Goal: Information Seeking & Learning: Learn about a topic

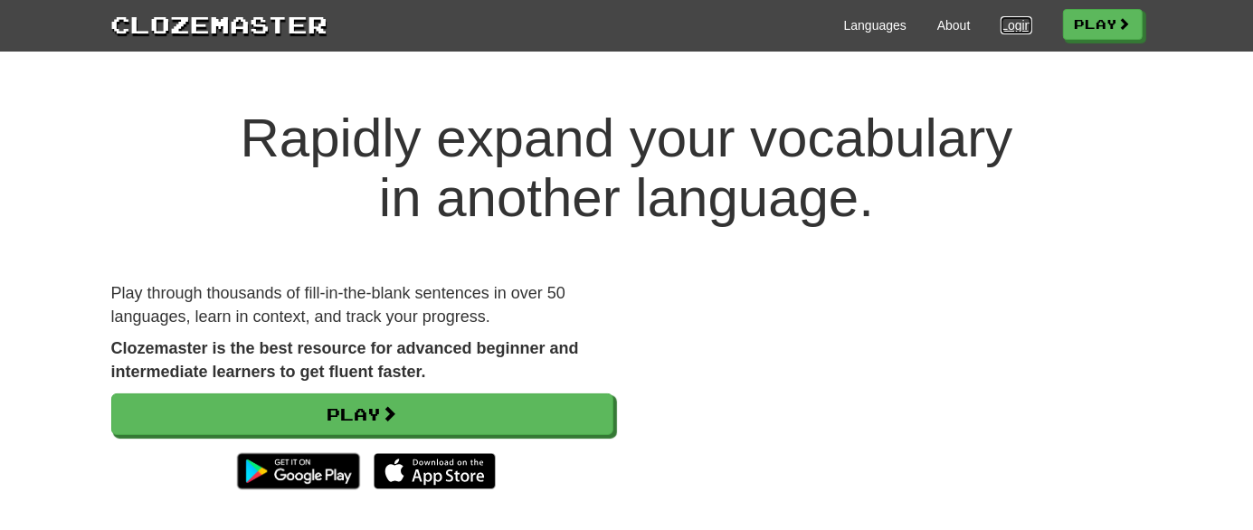
click at [1009, 17] on link "Login" at bounding box center [1016, 25] width 31 height 18
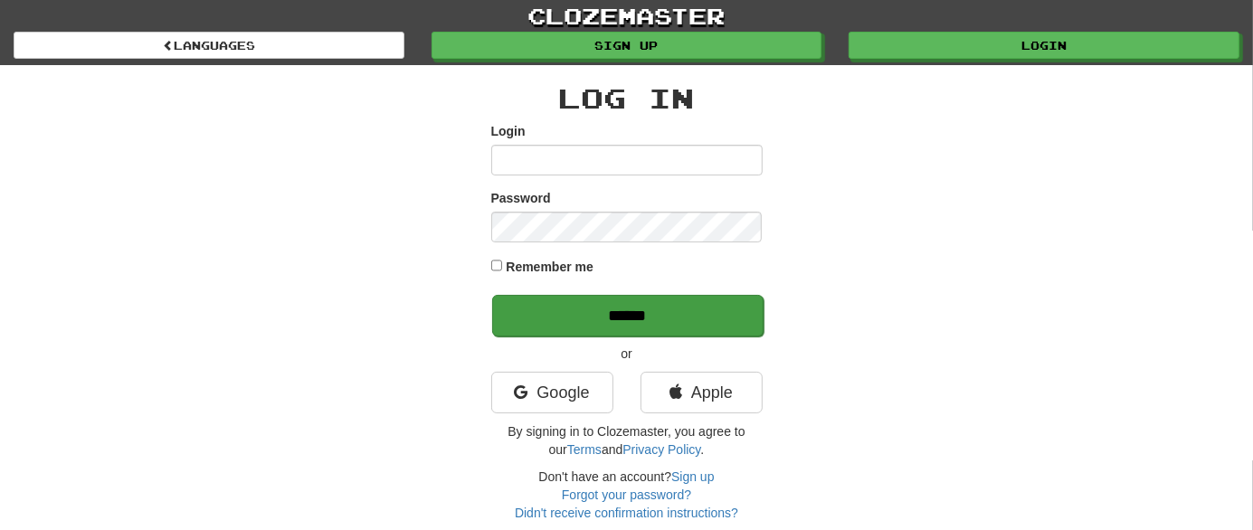
type input "********"
click at [647, 317] on input "******" at bounding box center [627, 316] width 271 height 42
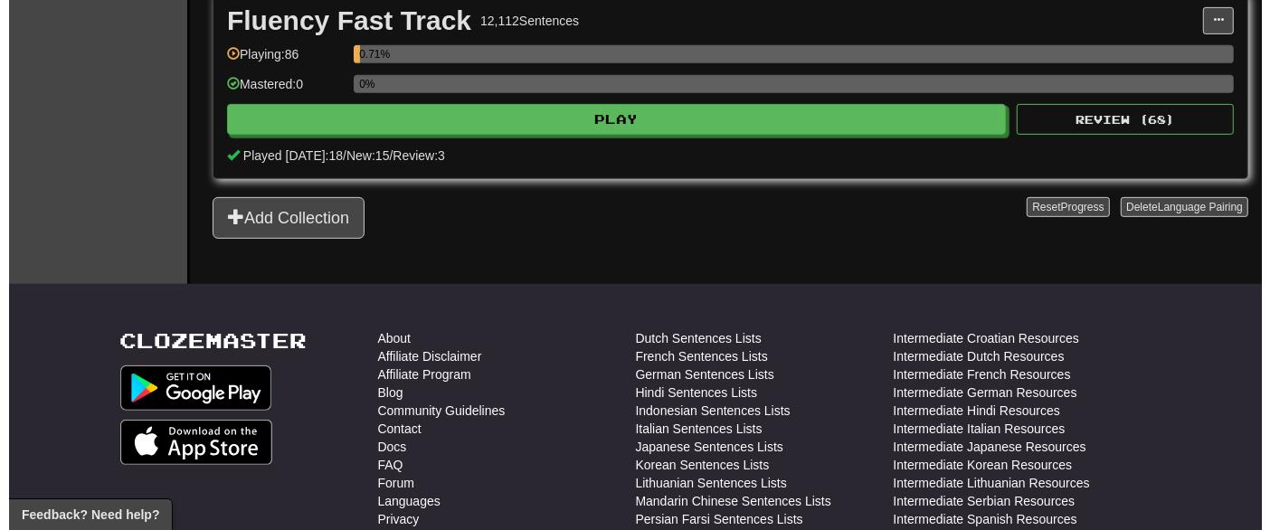
scroll to position [633, 0]
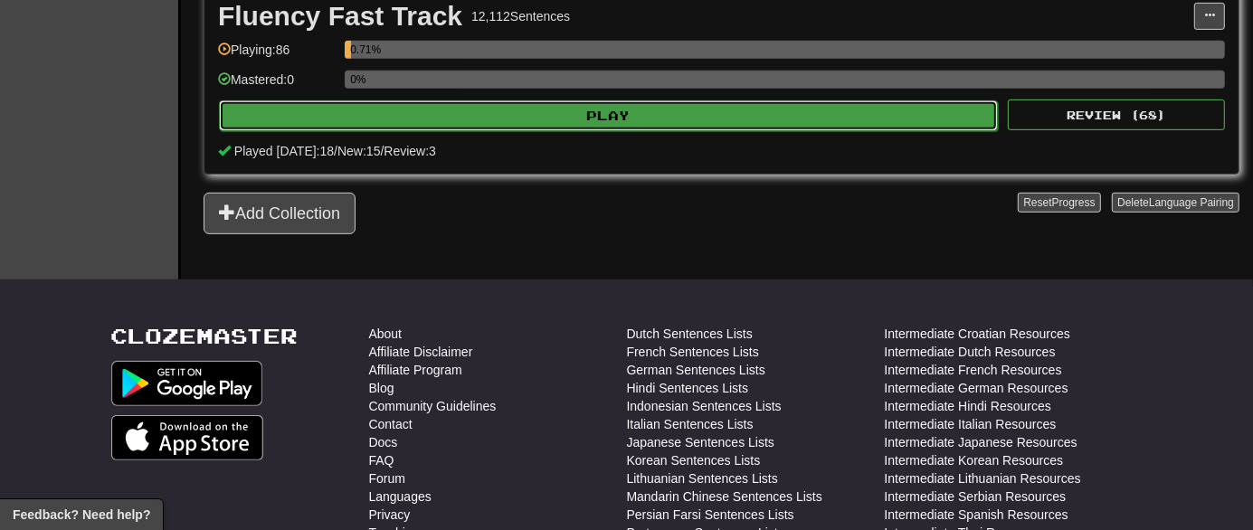
click at [487, 116] on button "Play" at bounding box center [608, 115] width 779 height 31
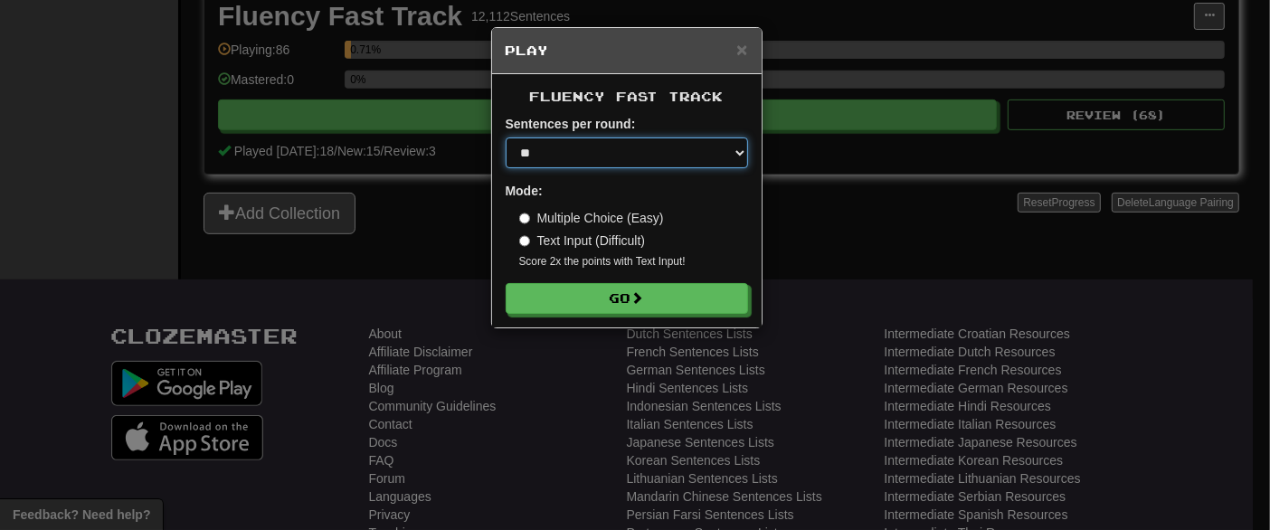
click at [660, 148] on select "* ** ** ** ** ** *** ********" at bounding box center [627, 153] width 242 height 31
select select "********"
click at [506, 138] on select "* ** ** ** ** ** *** ********" at bounding box center [627, 153] width 242 height 31
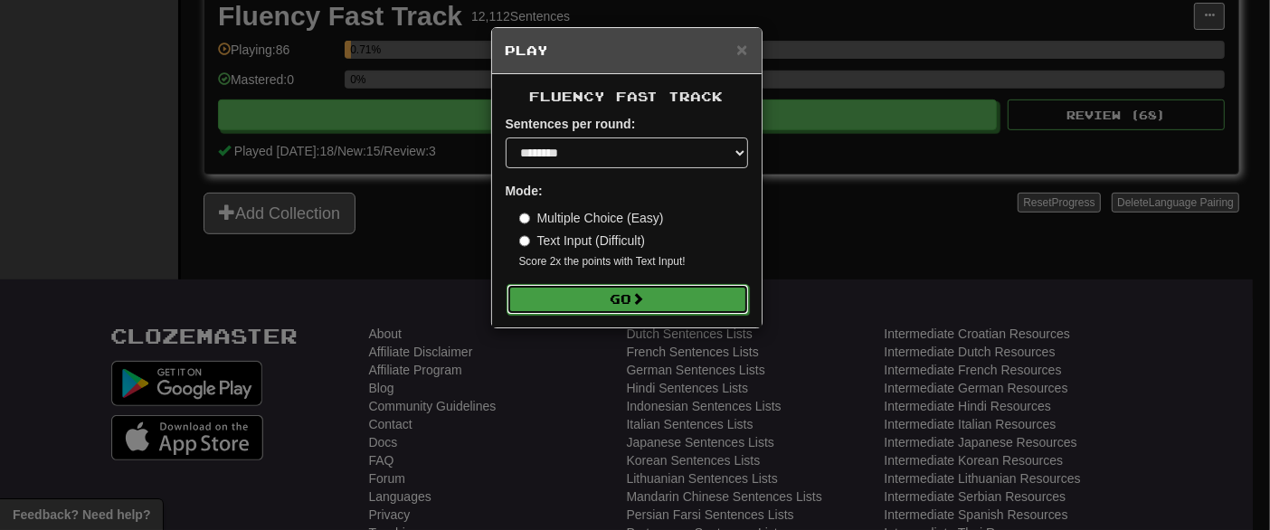
click at [641, 292] on span at bounding box center [638, 298] width 13 height 13
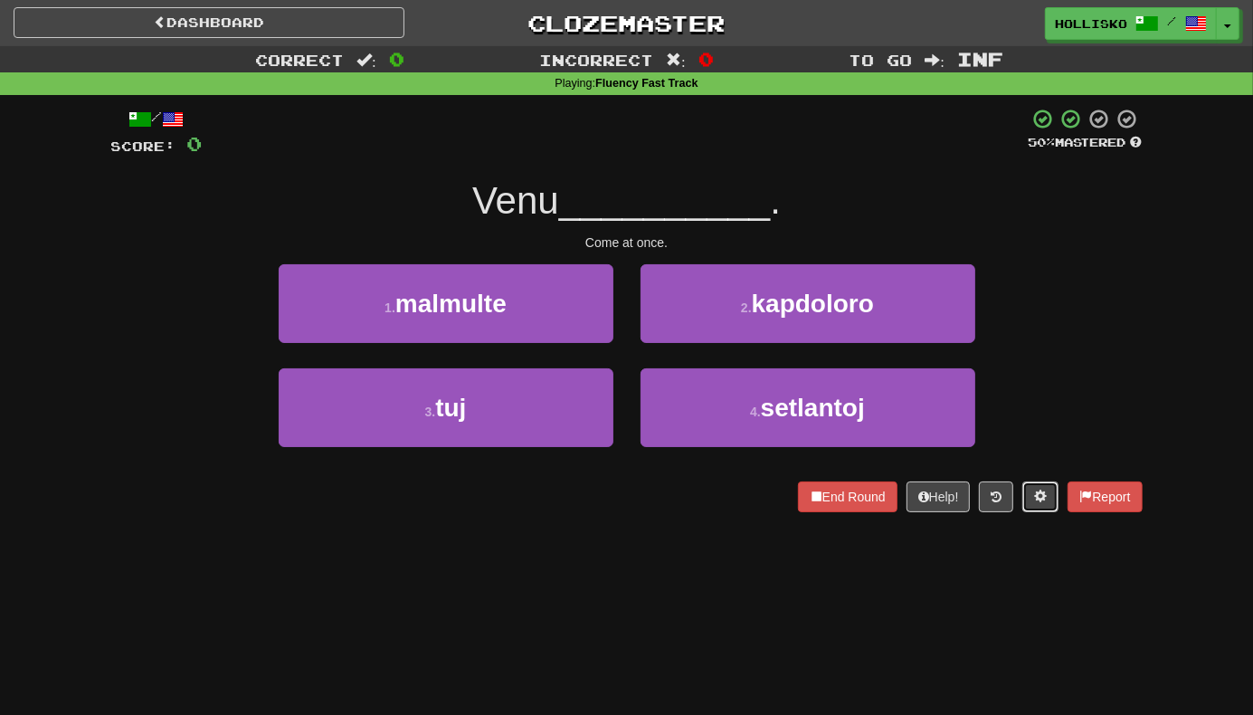
click at [1023, 491] on button at bounding box center [1040, 496] width 36 height 31
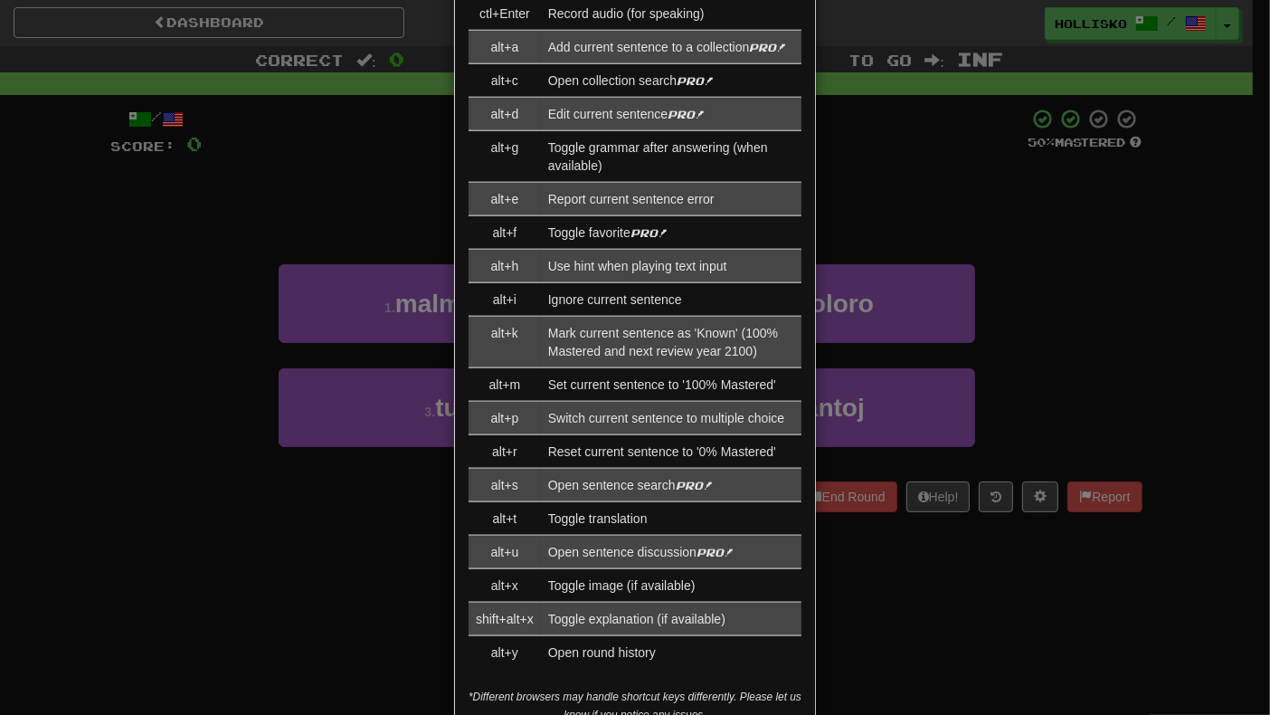
scroll to position [1667, 0]
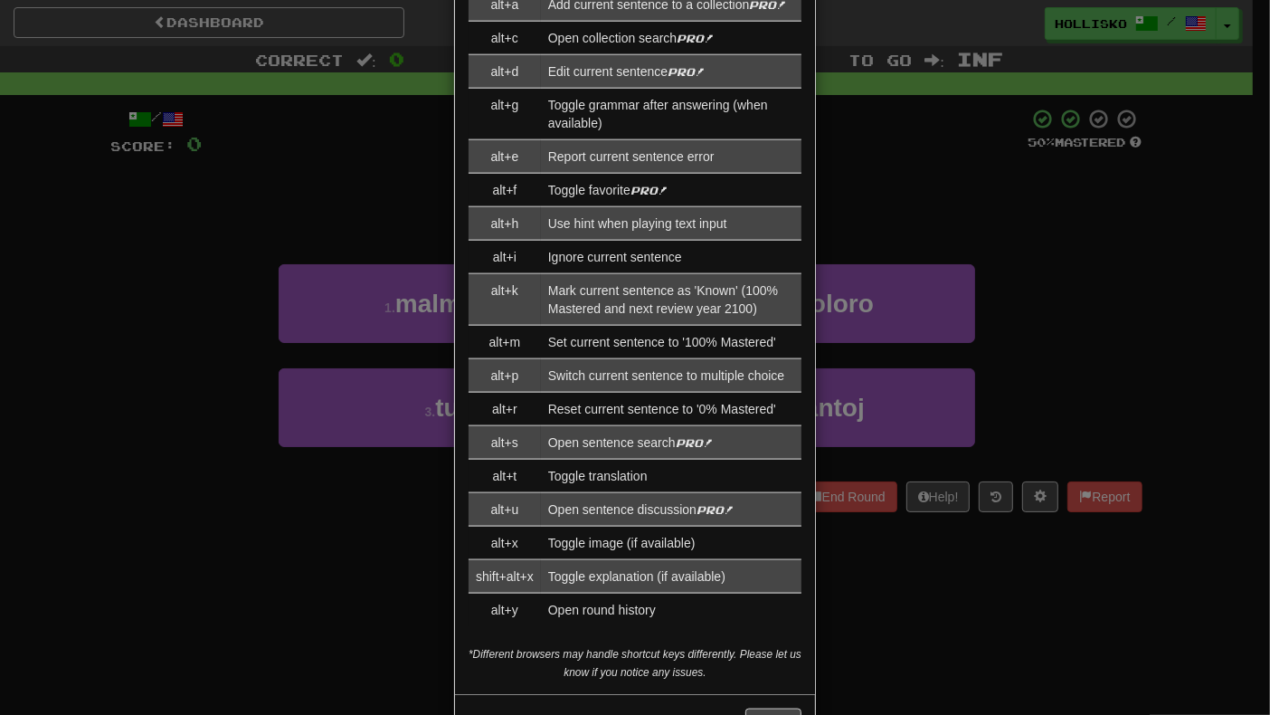
click at [979, 513] on div "× Game Settings Translations: Visible Show After Answering Hidden Sentence Text…" at bounding box center [635, 357] width 1270 height 715
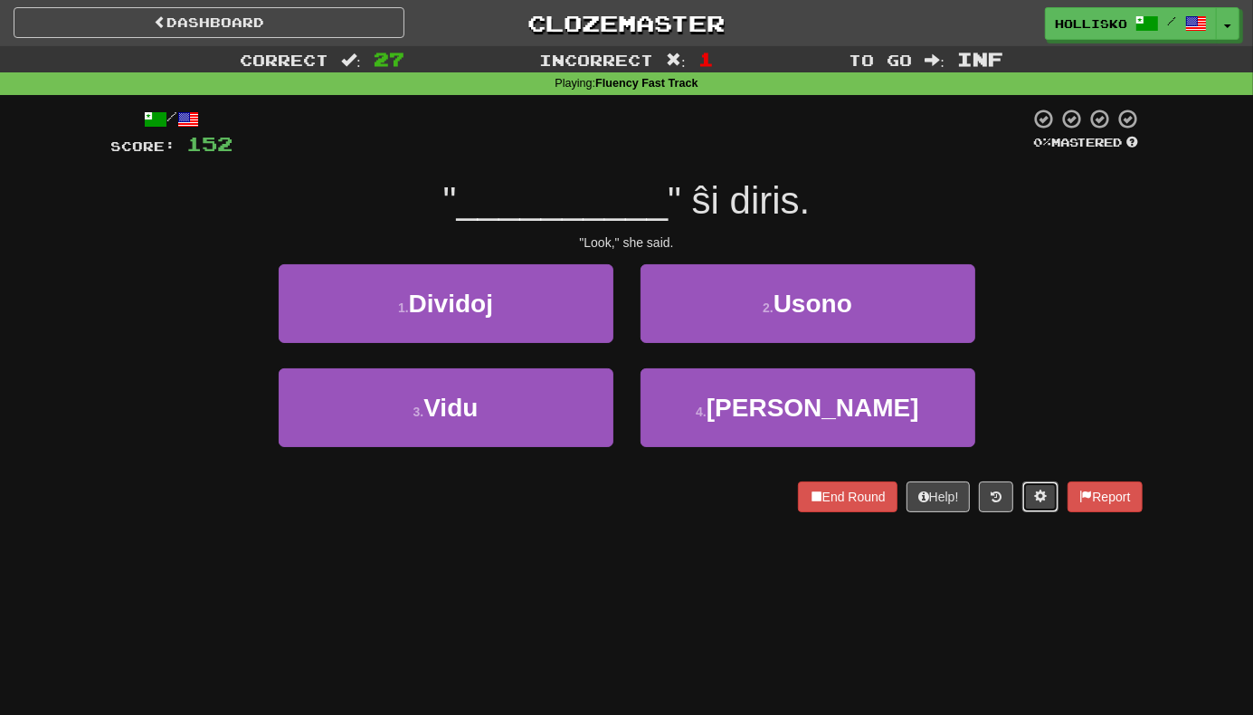
click at [1022, 481] on button at bounding box center [1040, 496] width 36 height 31
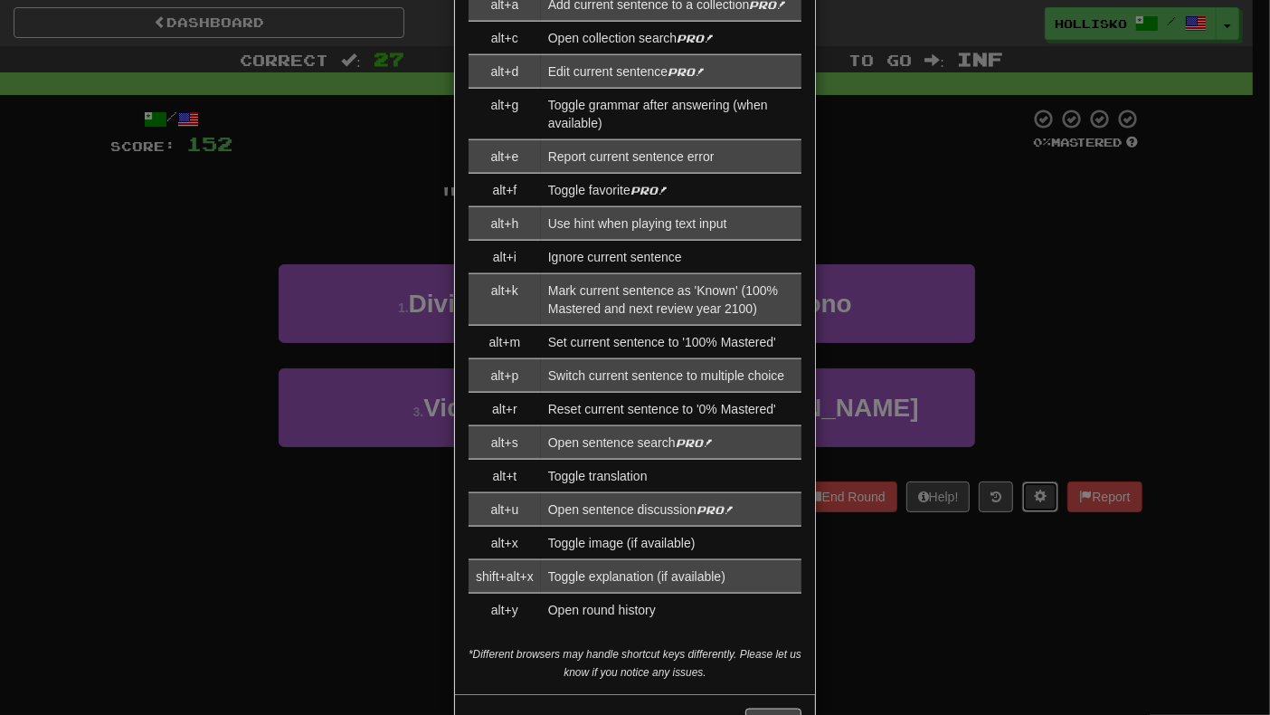
scroll to position [0, 0]
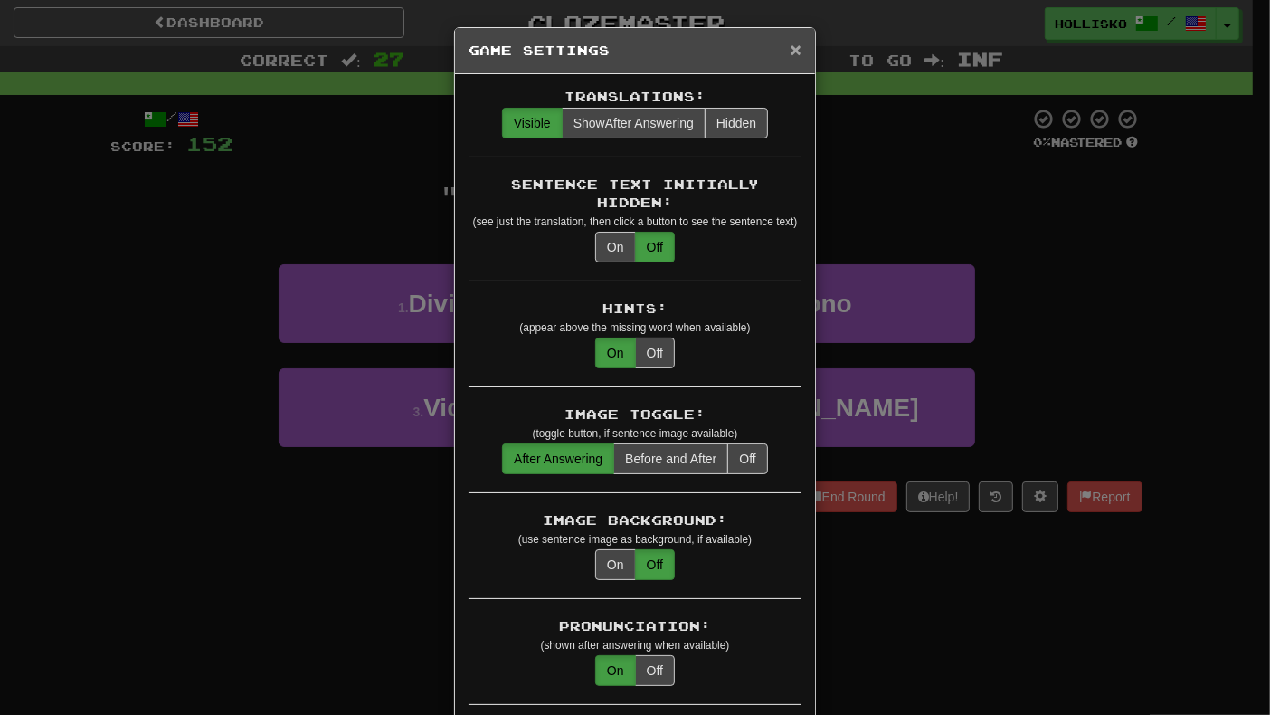
click at [791, 39] on span "×" at bounding box center [796, 49] width 11 height 21
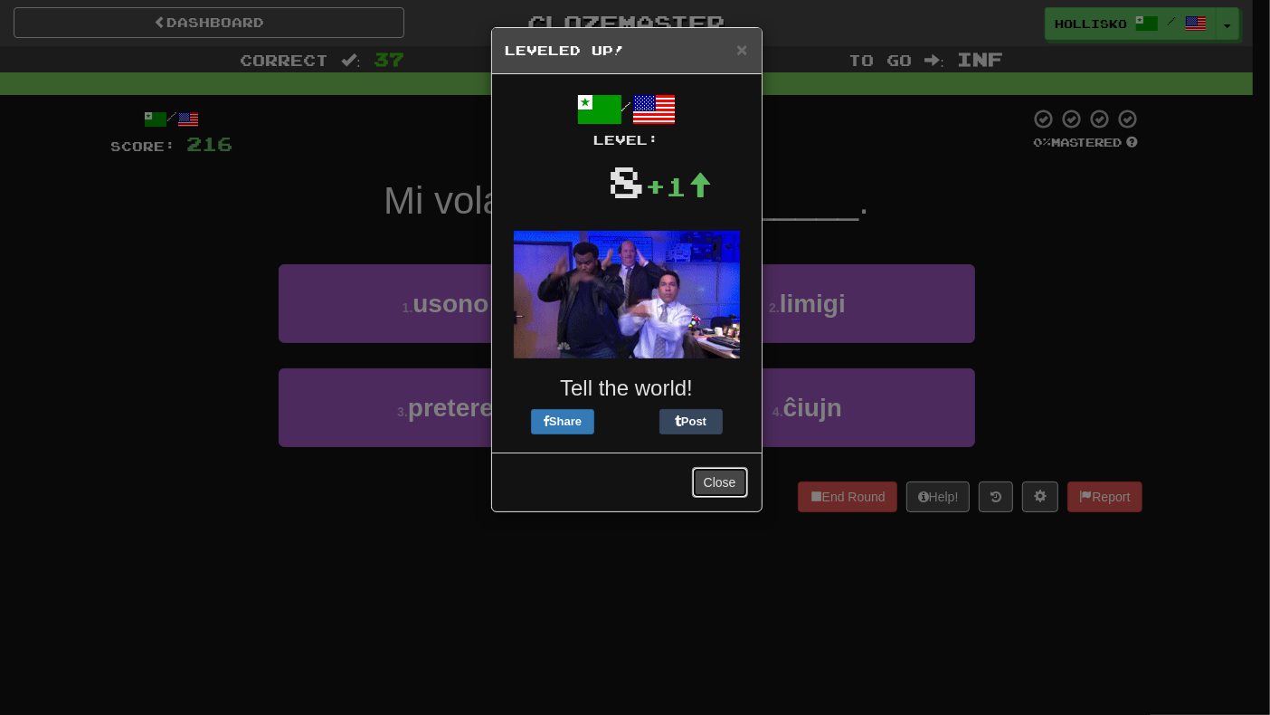
click at [720, 489] on button "Close" at bounding box center [720, 482] width 56 height 31
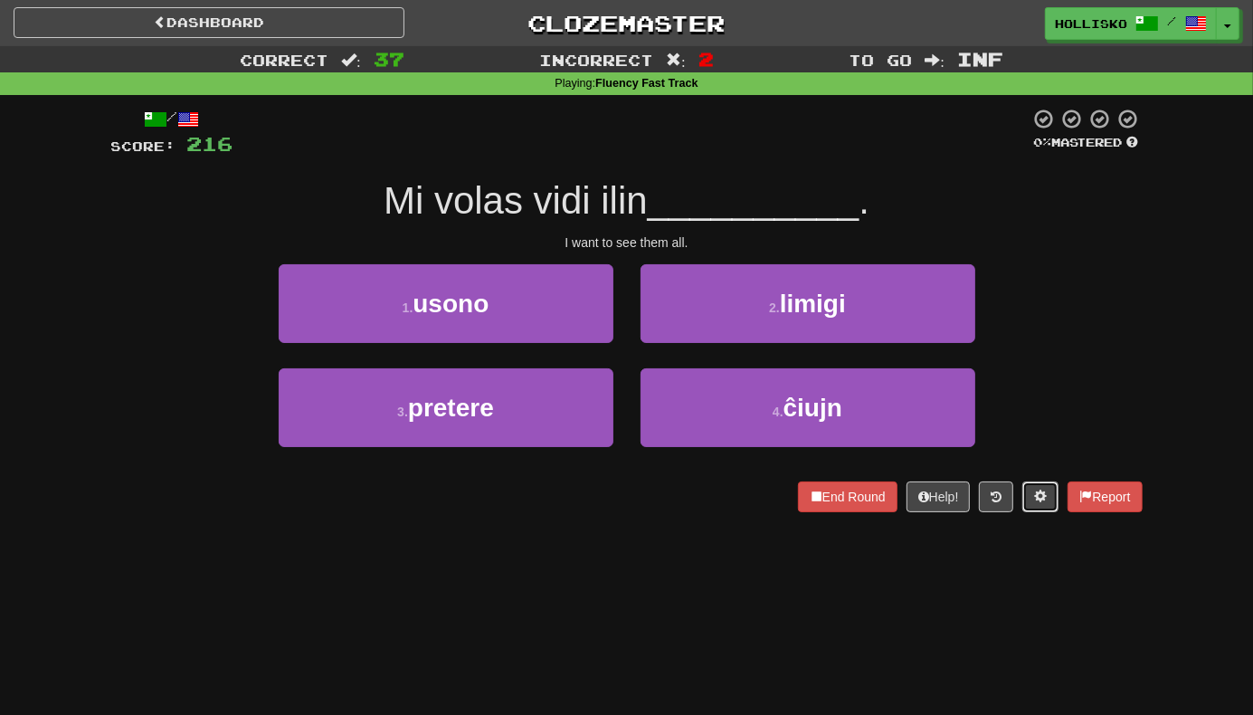
click at [1029, 493] on button at bounding box center [1040, 496] width 36 height 31
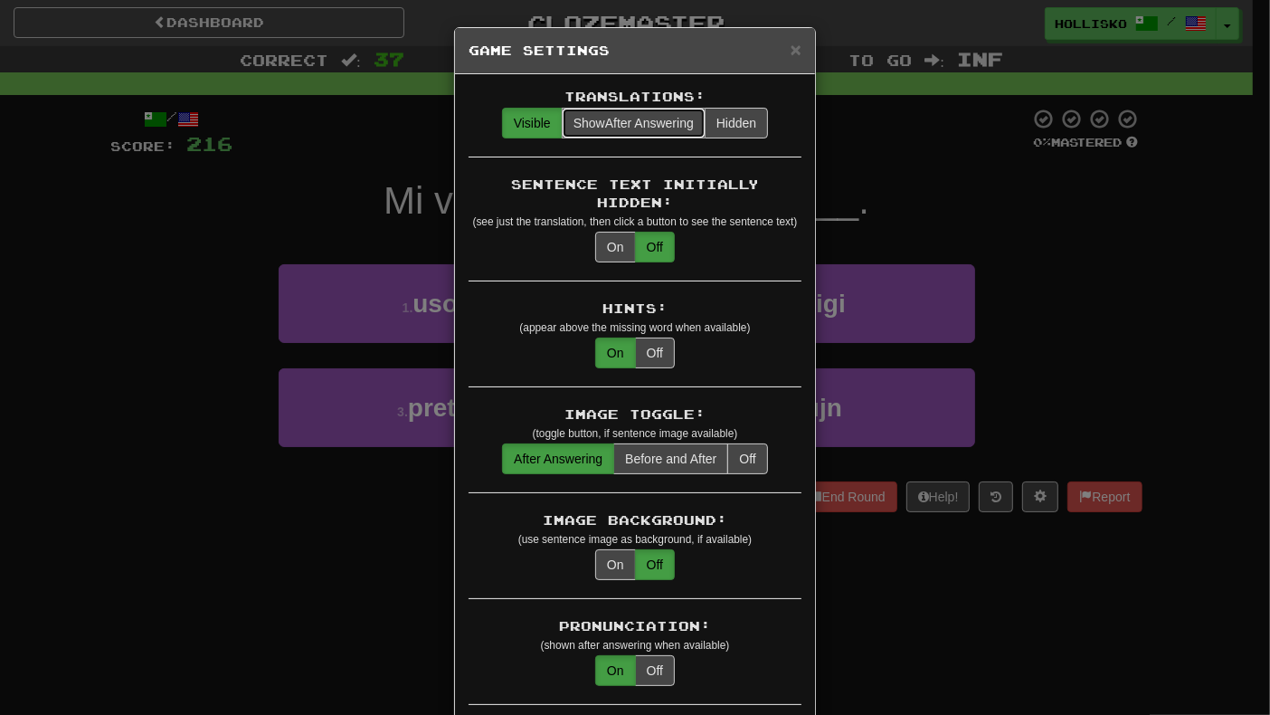
click at [663, 128] on span "Show After Answering" at bounding box center [634, 123] width 120 height 14
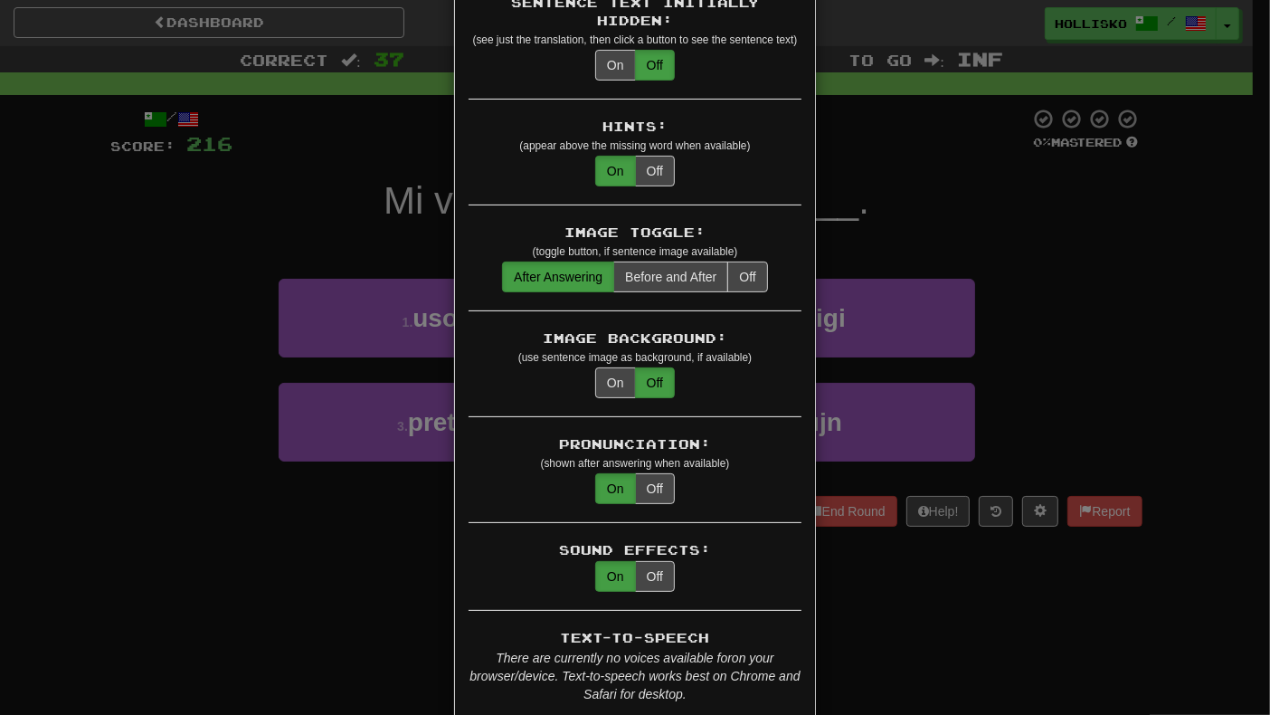
scroll to position [202, 0]
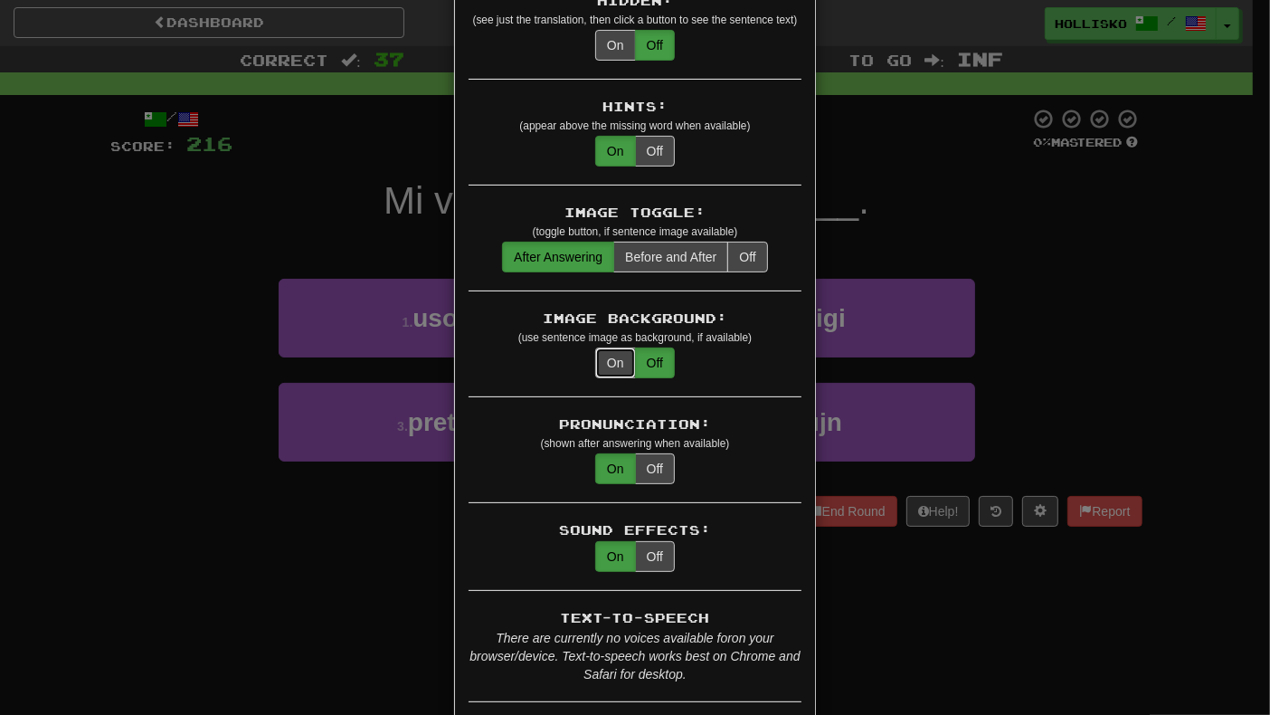
click at [617, 347] on button "On" at bounding box center [615, 362] width 41 height 31
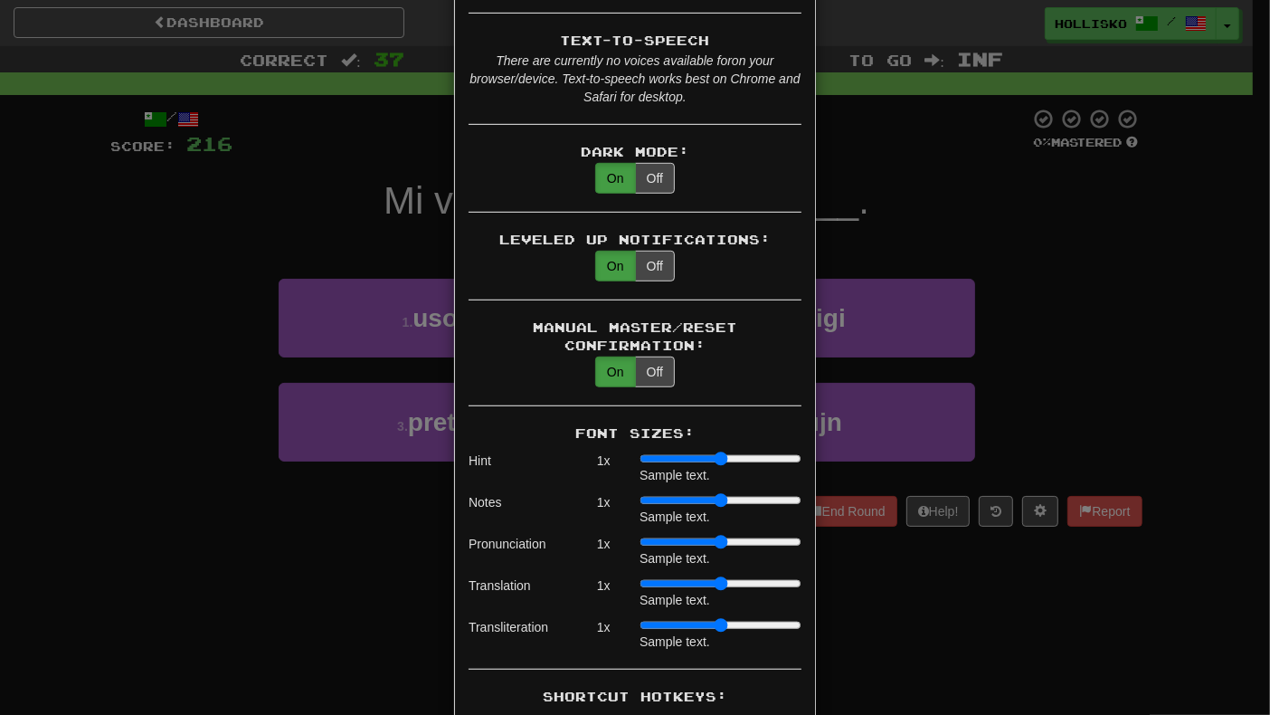
scroll to position [788, 0]
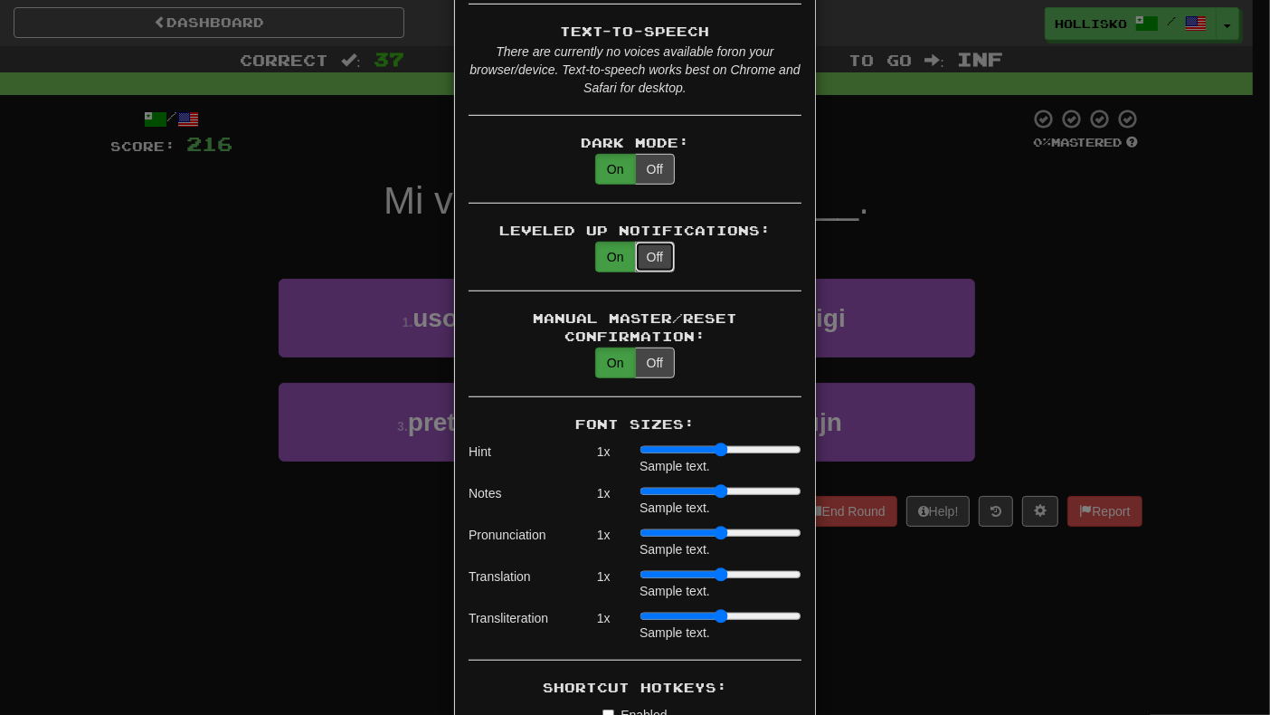
click at [648, 242] on button "Off" at bounding box center [655, 257] width 40 height 31
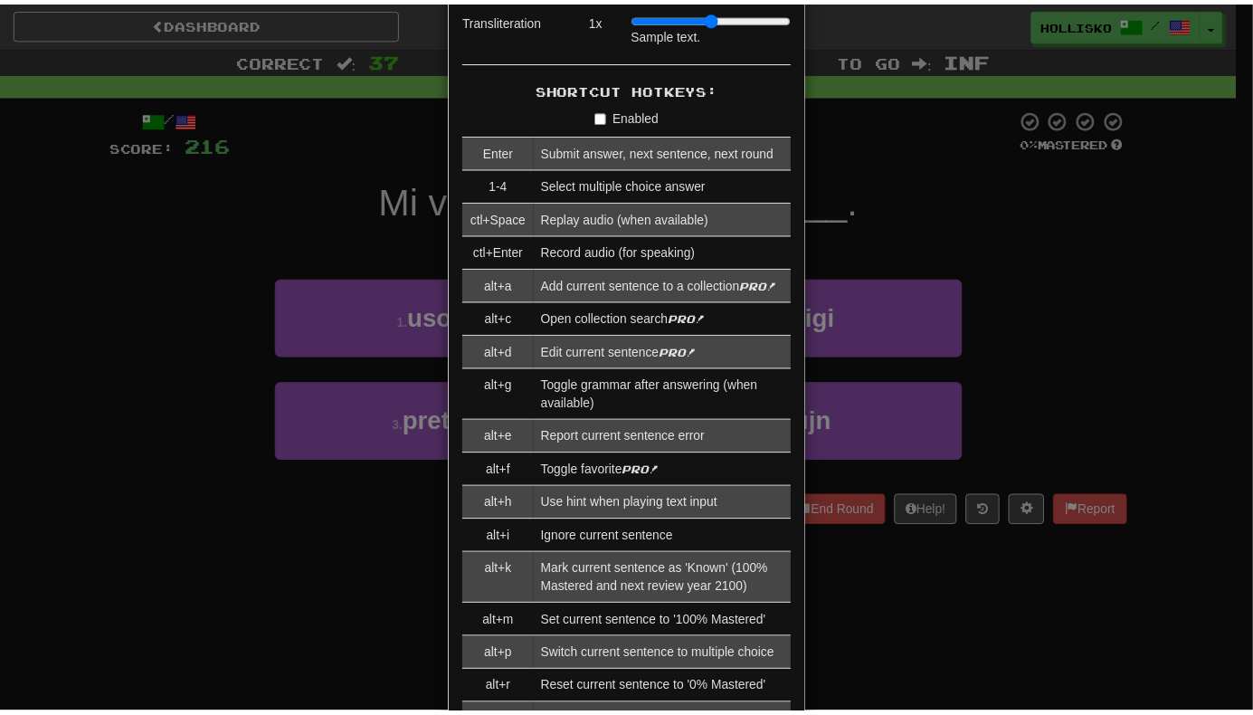
scroll to position [1700, 0]
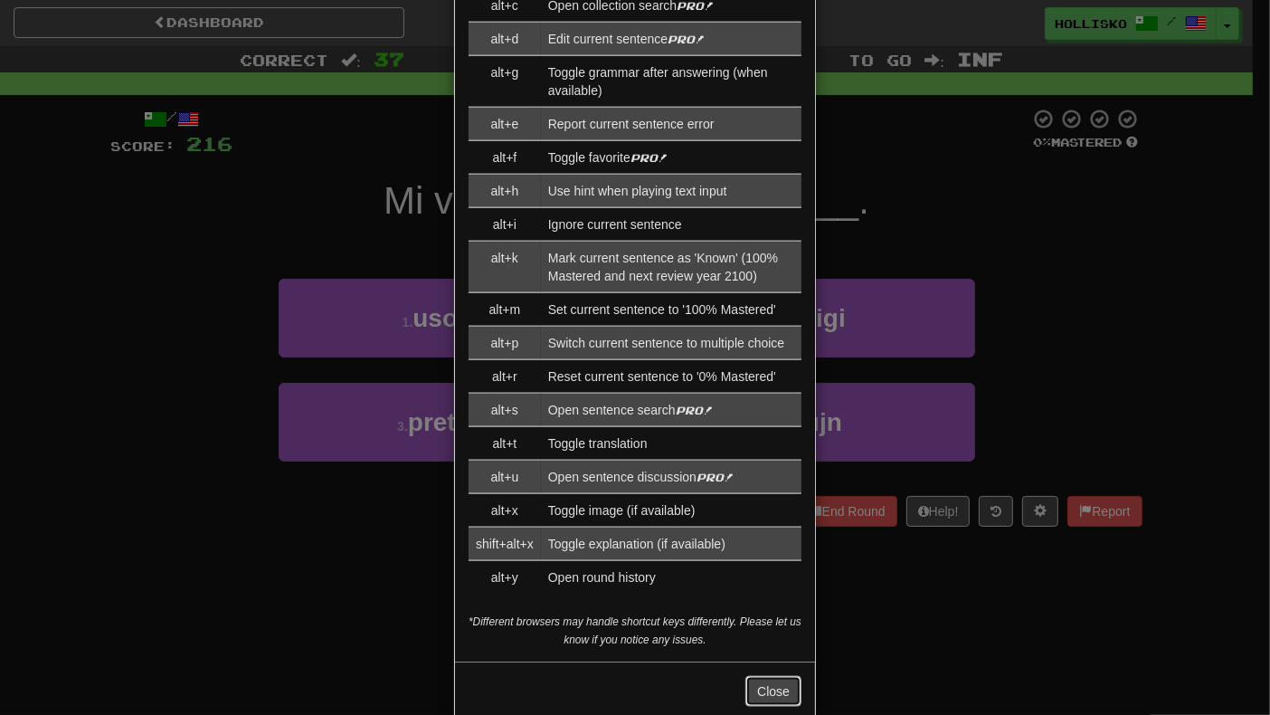
click at [750, 529] on button "Close" at bounding box center [774, 691] width 56 height 31
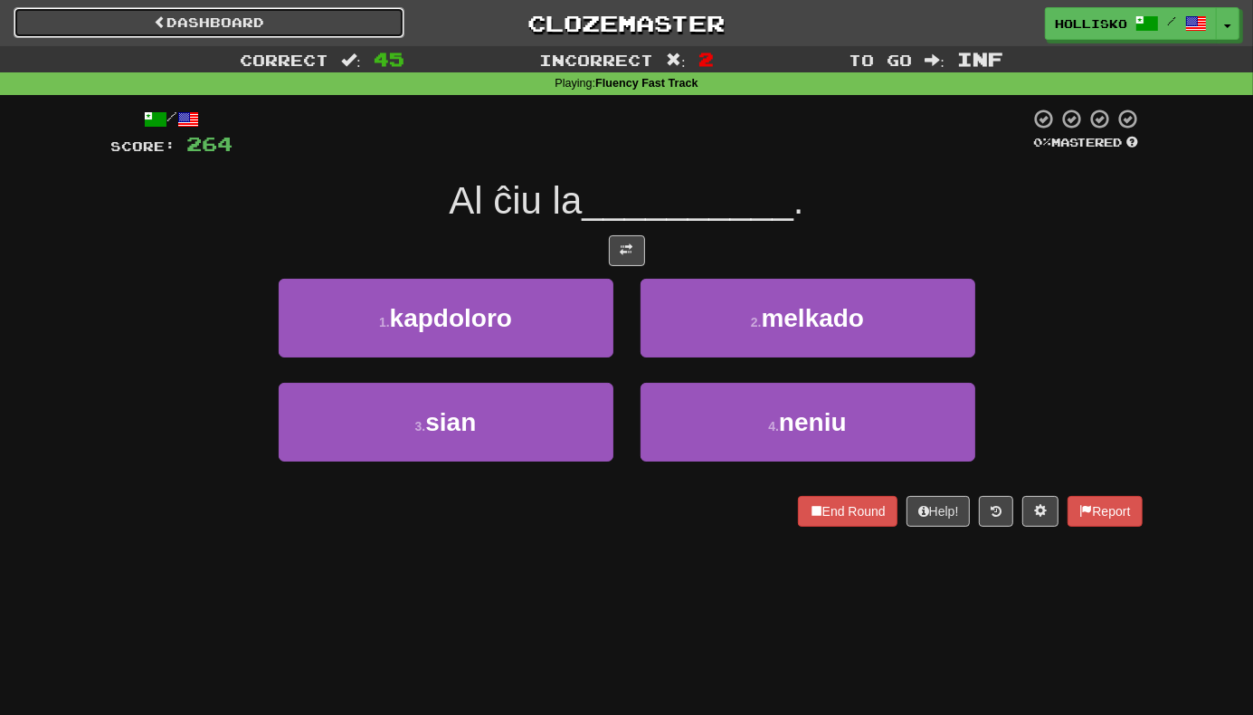
click at [309, 12] on link "Dashboard" at bounding box center [209, 22] width 391 height 31
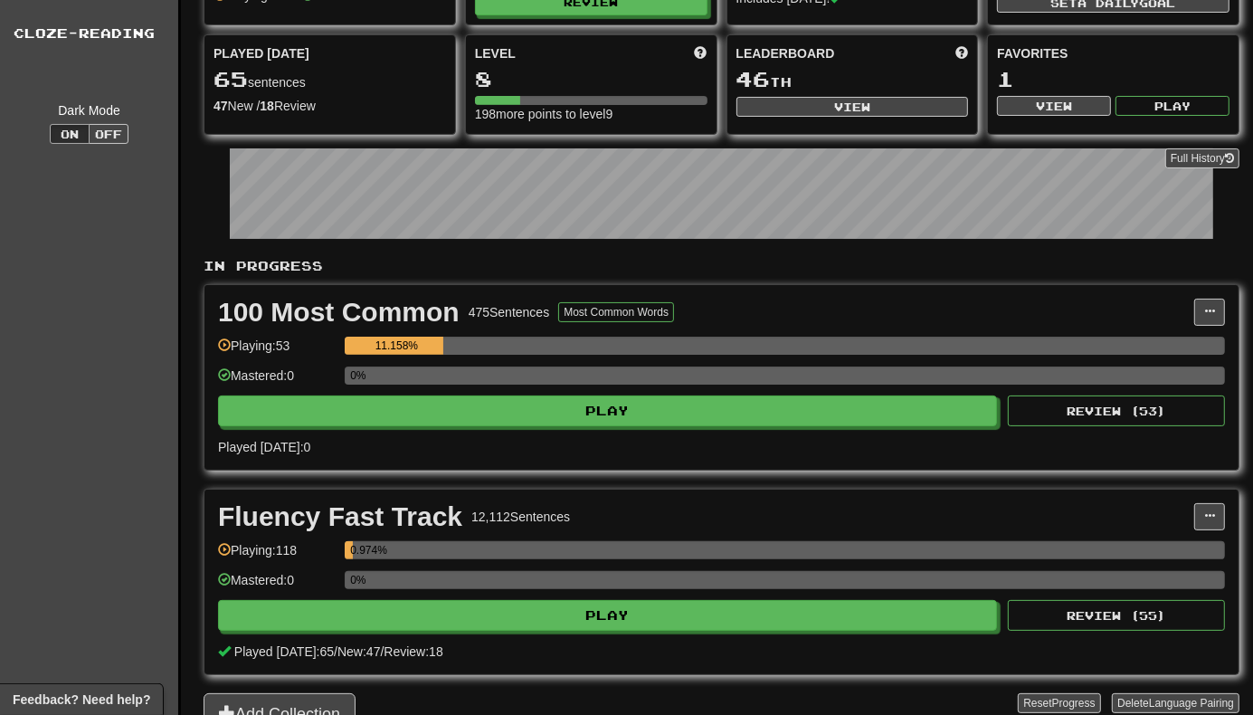
scroll to position [23, 0]
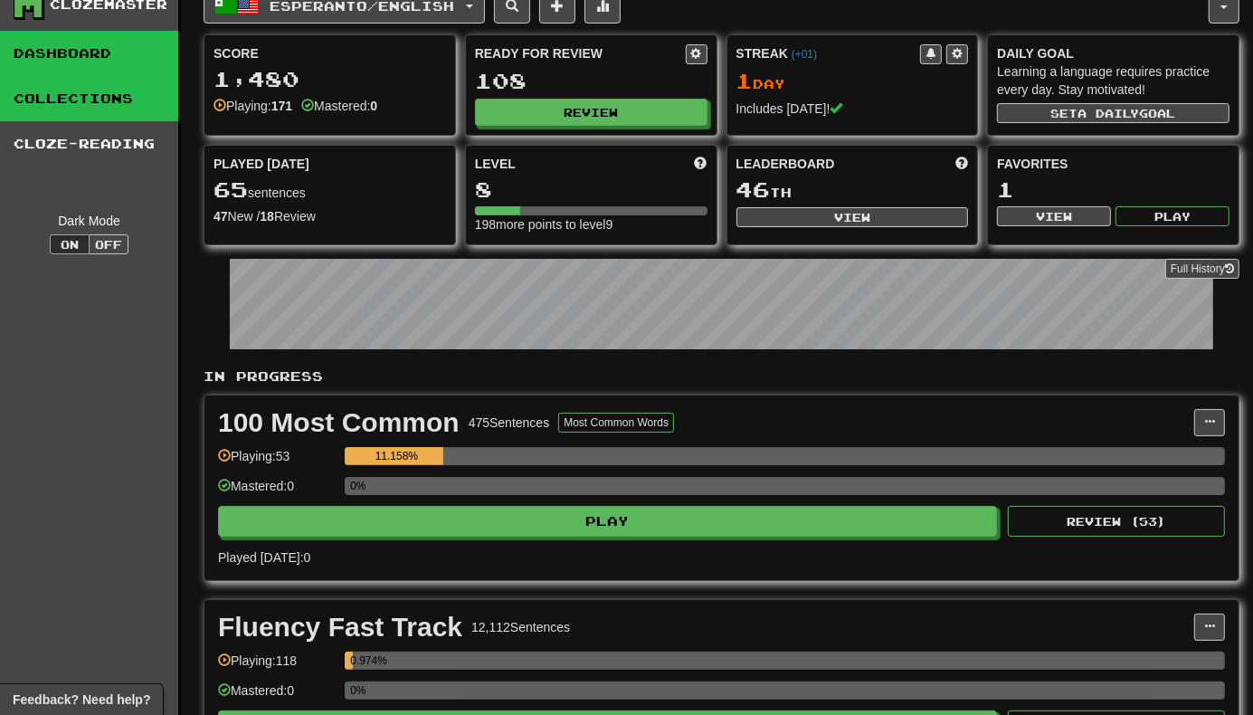
click at [96, 103] on link "Collections" at bounding box center [89, 98] width 178 height 45
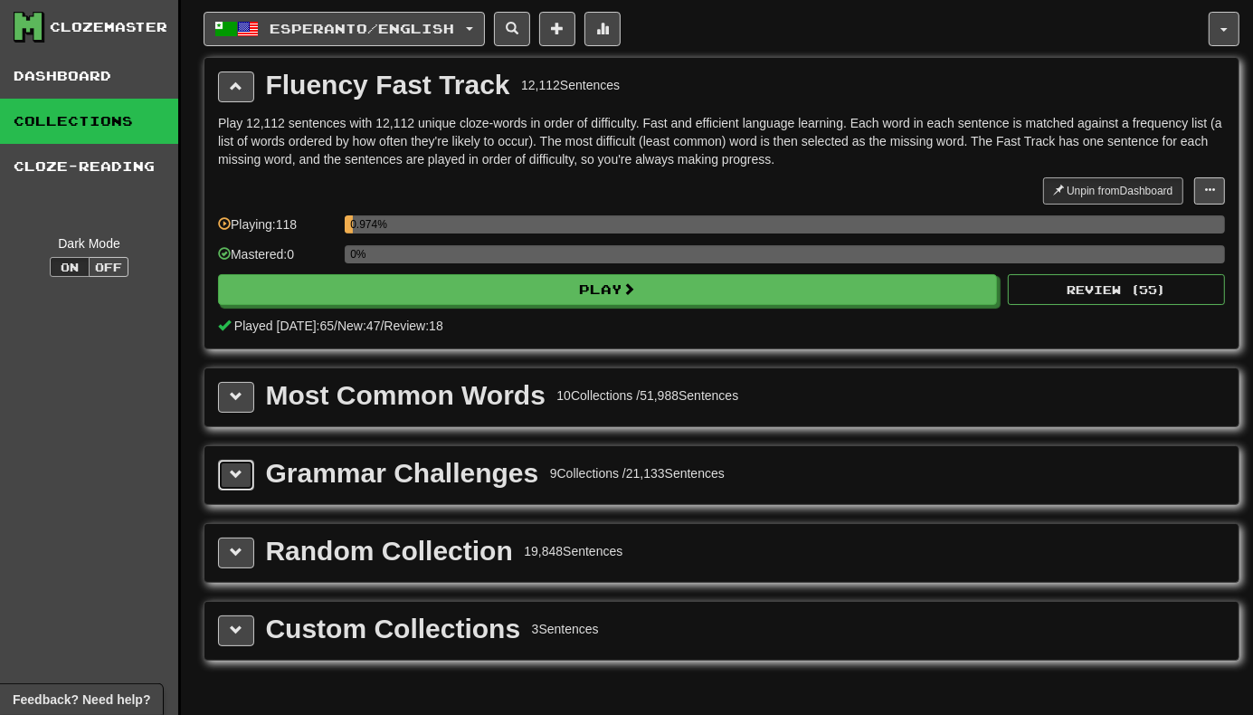
click at [246, 463] on button at bounding box center [236, 475] width 36 height 31
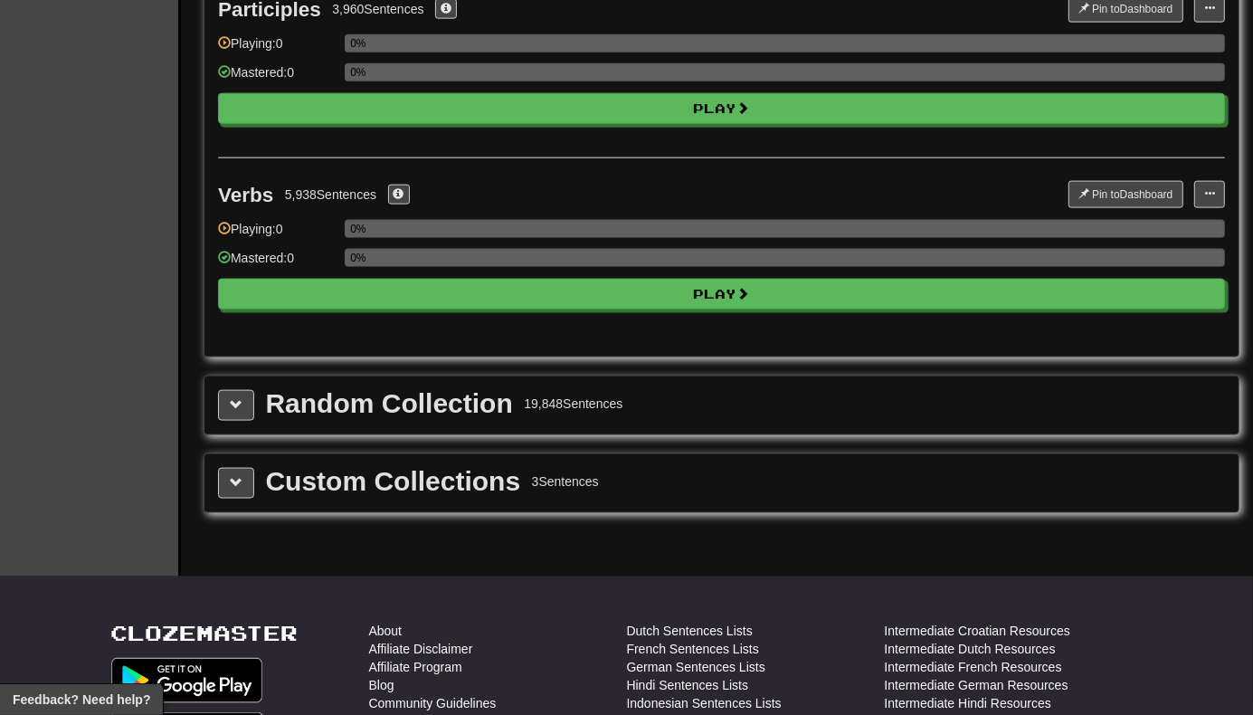
scroll to position [1858, 0]
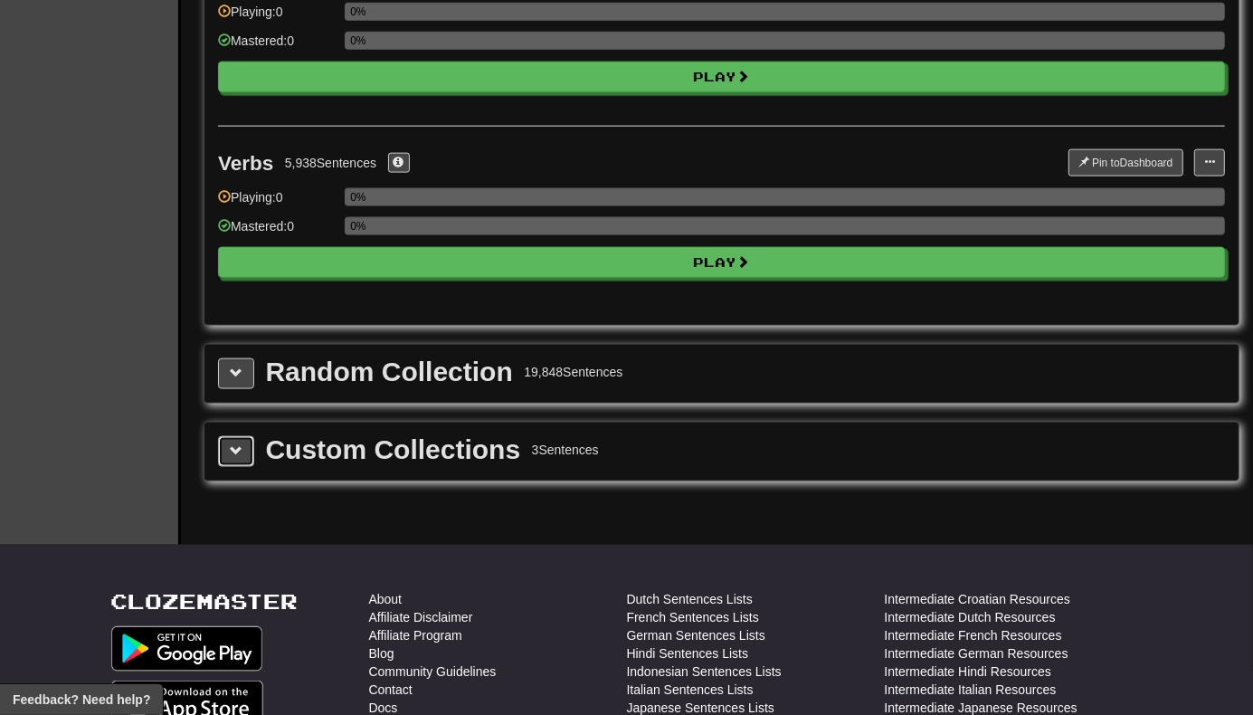
click at [251, 436] on button at bounding box center [236, 451] width 36 height 31
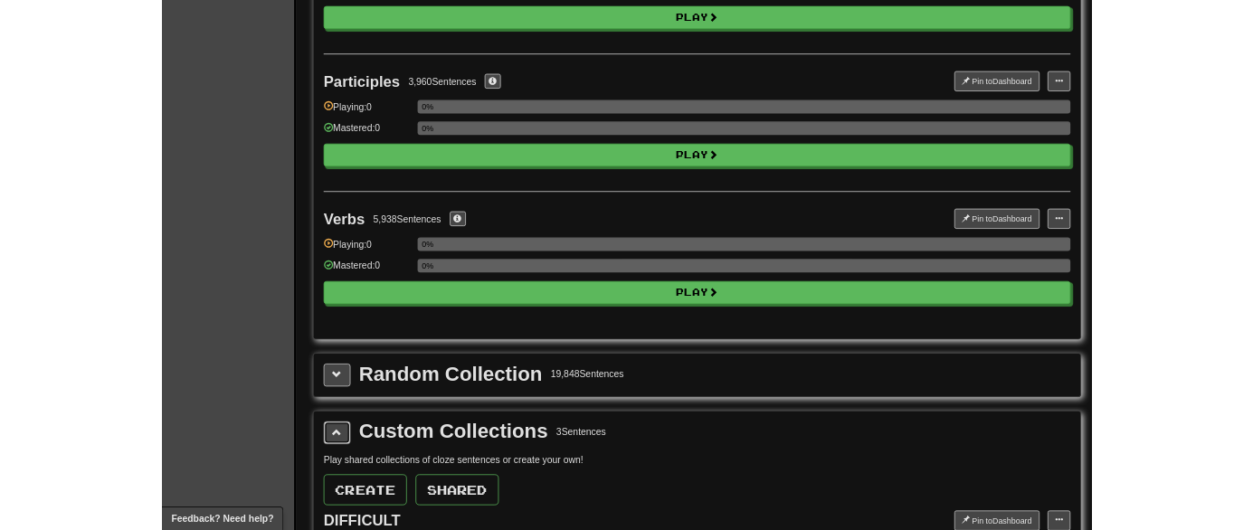
scroll to position [1647, 0]
